Goal: Task Accomplishment & Management: Complete application form

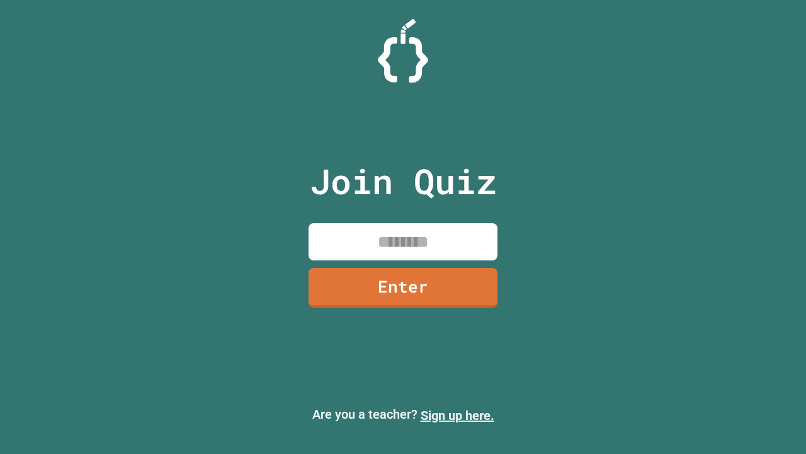
click at [457, 415] on link "Sign up here." at bounding box center [458, 415] width 74 height 15
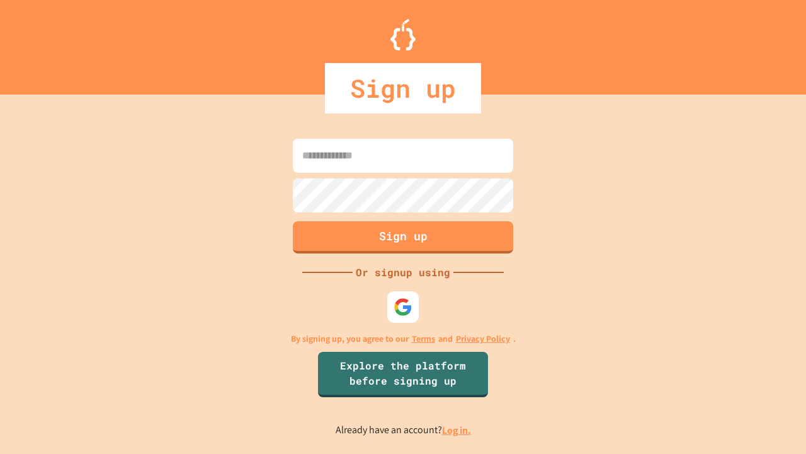
click at [457, 430] on link "Log in." at bounding box center [456, 429] width 29 height 13
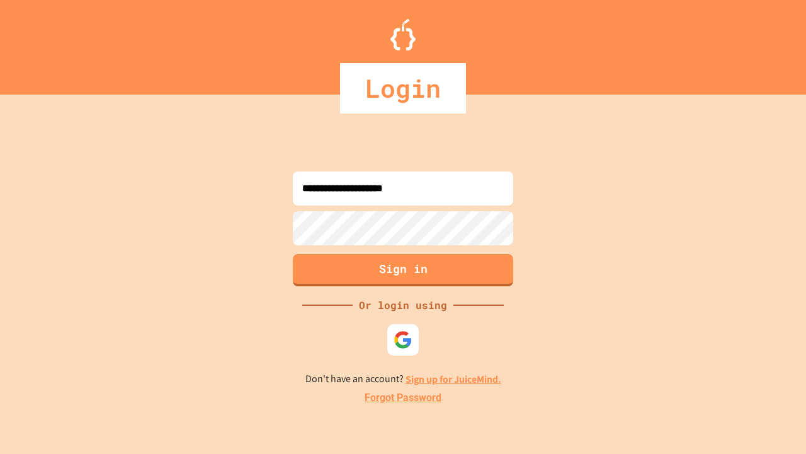
type input "**********"
